Goal: Task Accomplishment & Management: Manage account settings

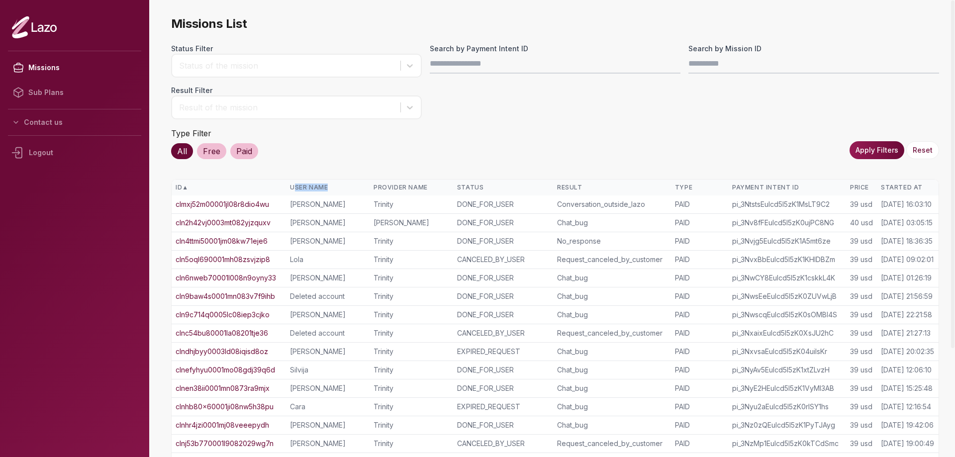
drag, startPoint x: 293, startPoint y: 184, endPoint x: 332, endPoint y: 183, distance: 38.8
click at [330, 184] on div "User Name" at bounding box center [328, 188] width 76 height 8
click at [385, 147] on div "Type Filter All Free Paid Apply Filters Reset" at bounding box center [555, 143] width 768 height 32
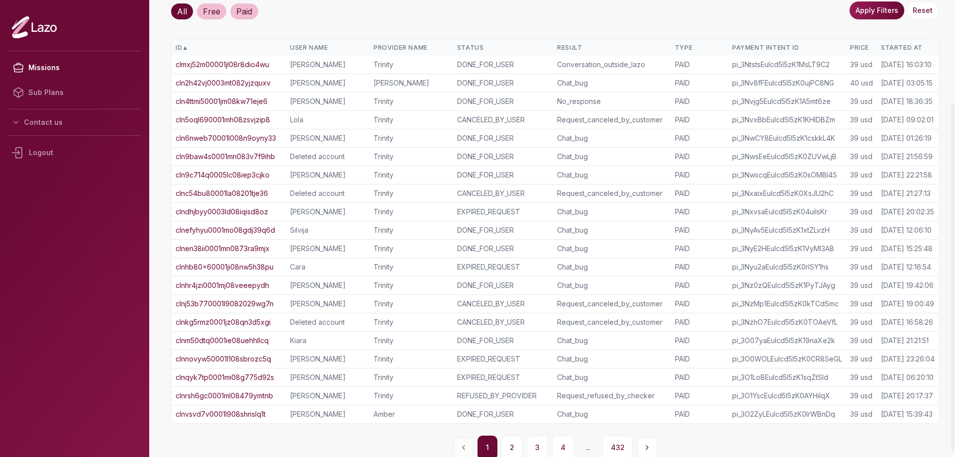
scroll to position [142, 0]
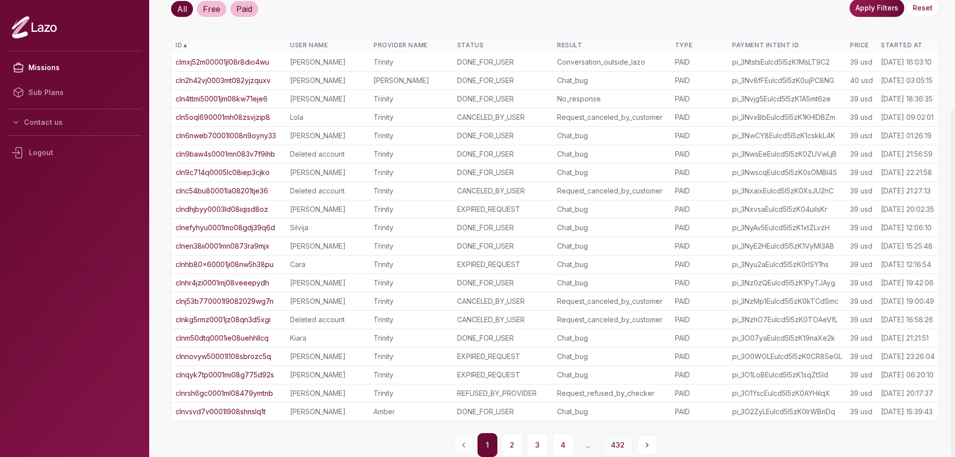
click at [624, 448] on button "432" at bounding box center [617, 445] width 31 height 24
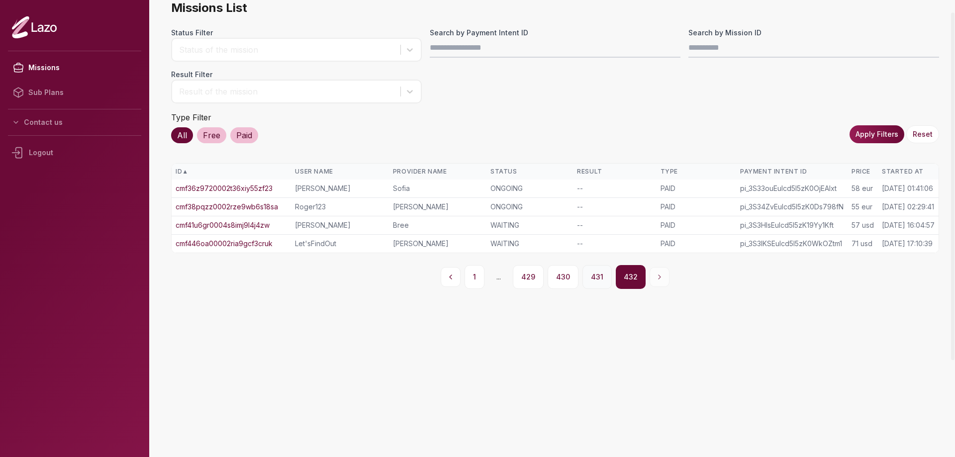
click at [594, 279] on button "431" at bounding box center [597, 277] width 29 height 24
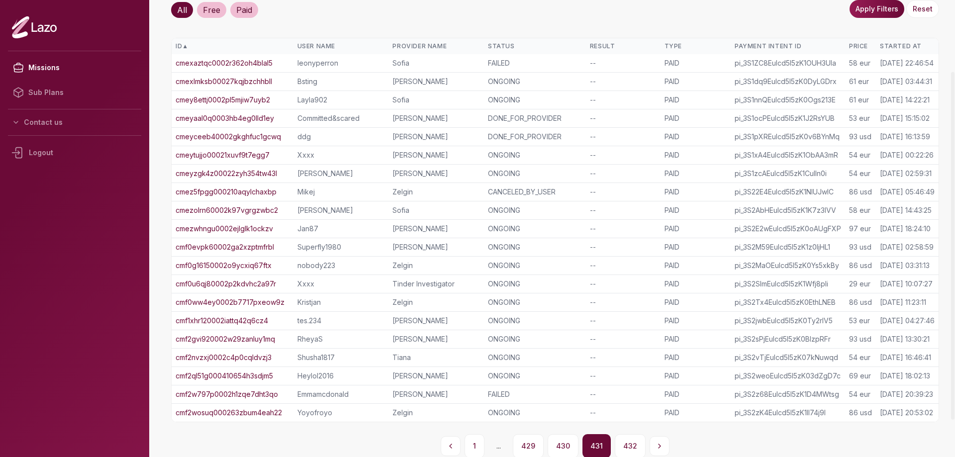
scroll to position [142, 0]
click at [571, 449] on button "430" at bounding box center [563, 445] width 31 height 24
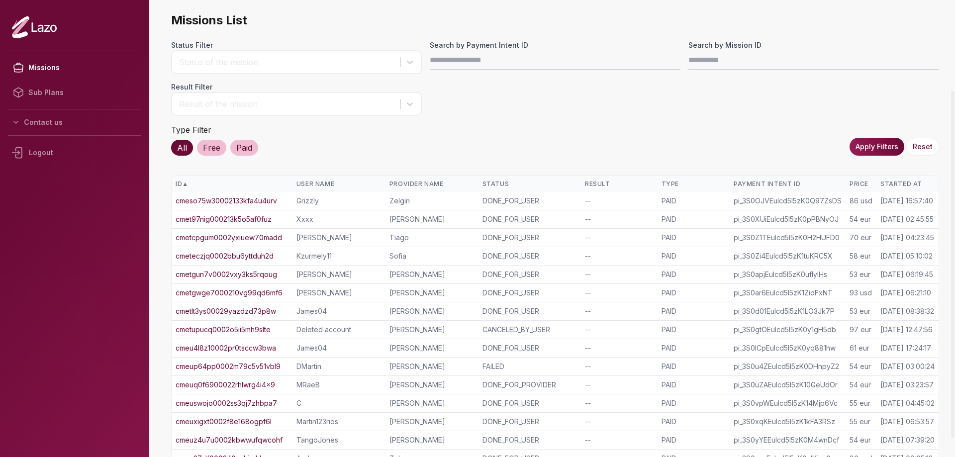
scroll to position [0, 0]
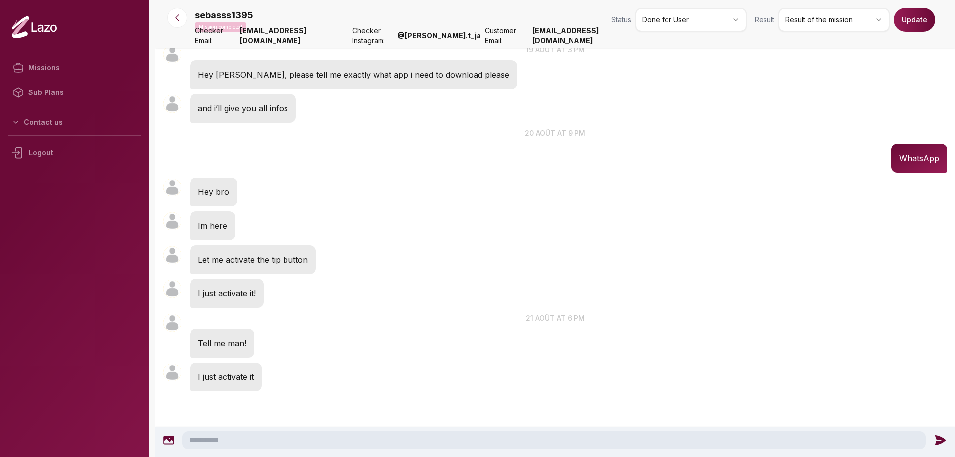
scroll to position [879, 0]
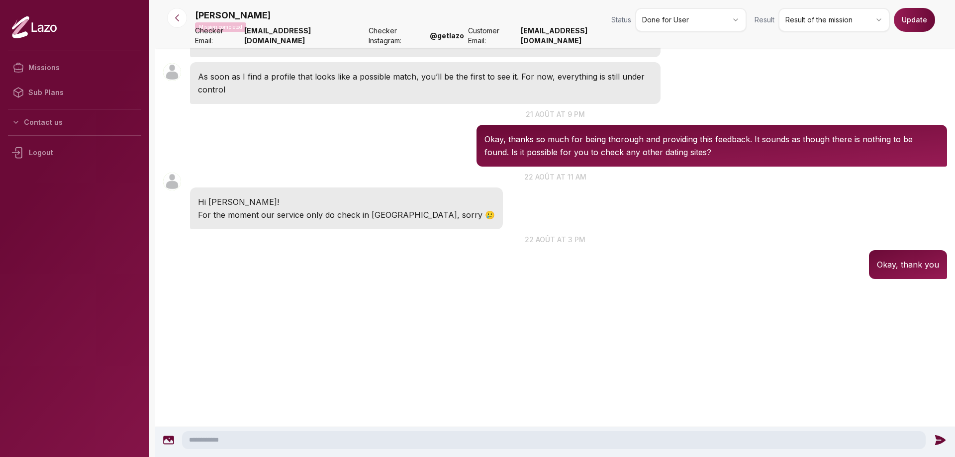
scroll to position [1383, 0]
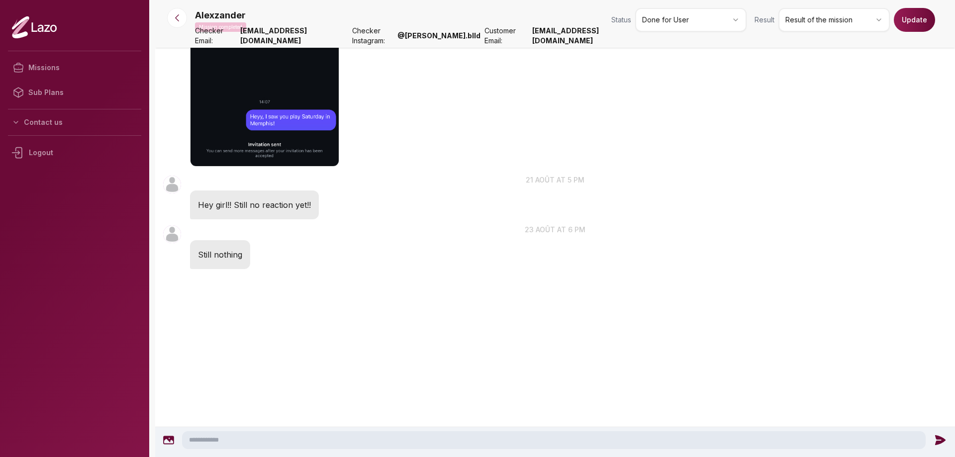
scroll to position [909, 0]
